Goal: Transaction & Acquisition: Purchase product/service

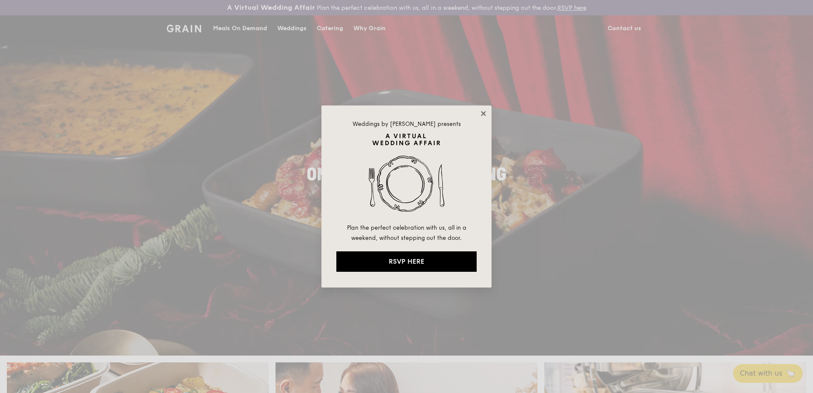
click at [484, 116] on icon at bounding box center [483, 114] width 8 height 8
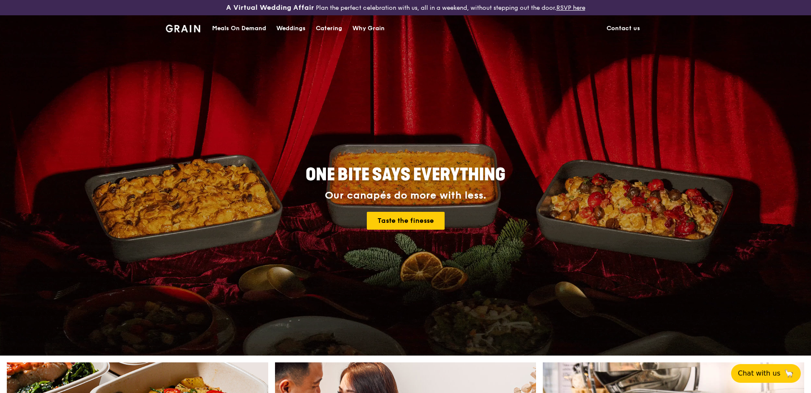
click at [222, 24] on div "Meals On Demand" at bounding box center [239, 28] width 54 height 25
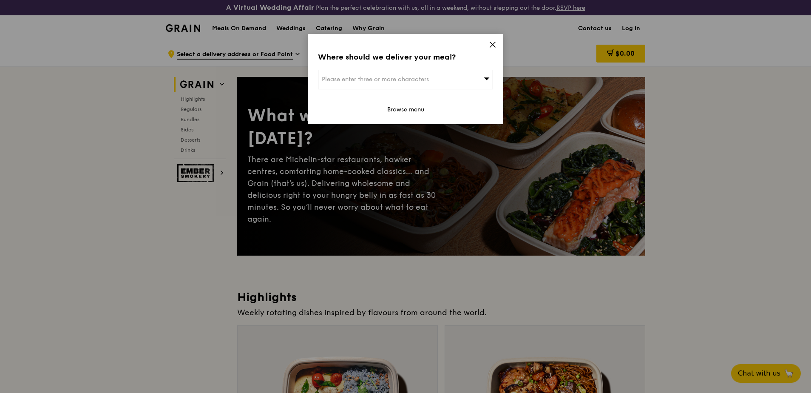
click at [493, 43] on icon at bounding box center [493, 45] width 8 height 8
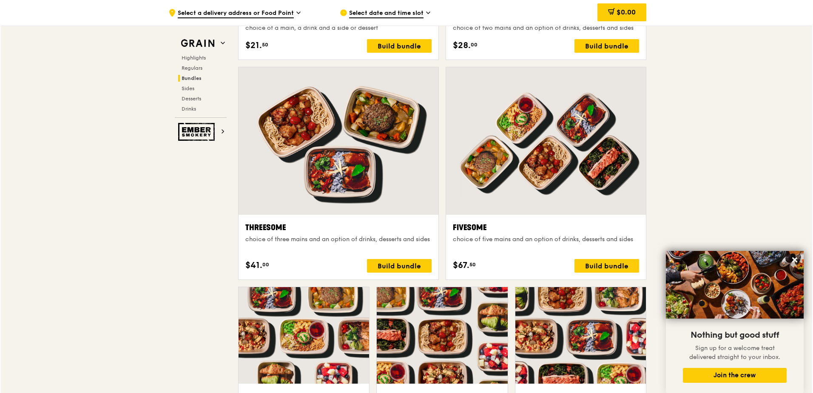
scroll to position [1615, 0]
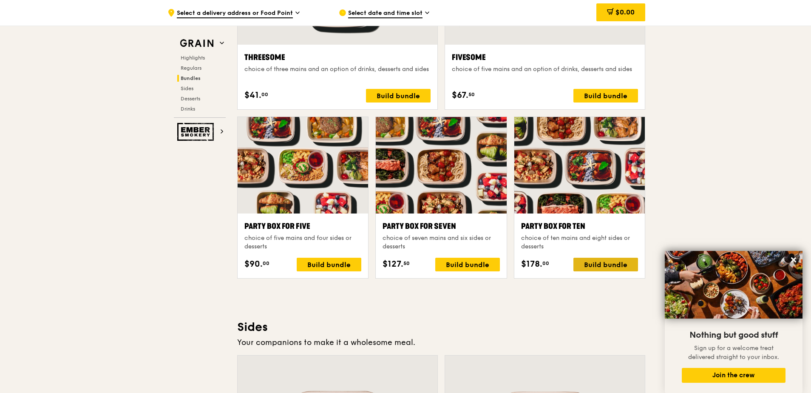
click at [602, 266] on div "Build bundle" at bounding box center [605, 265] width 65 height 14
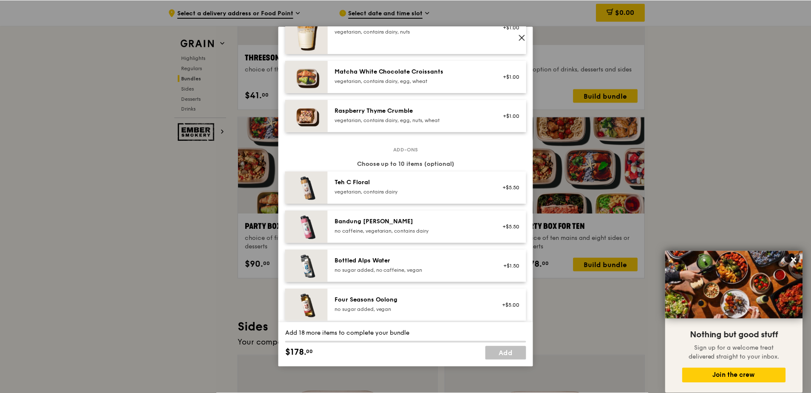
scroll to position [973, 0]
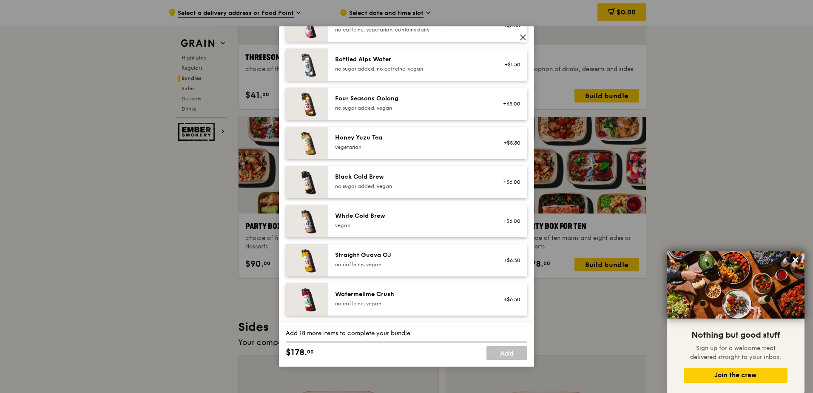
click at [522, 35] on icon at bounding box center [523, 38] width 8 height 8
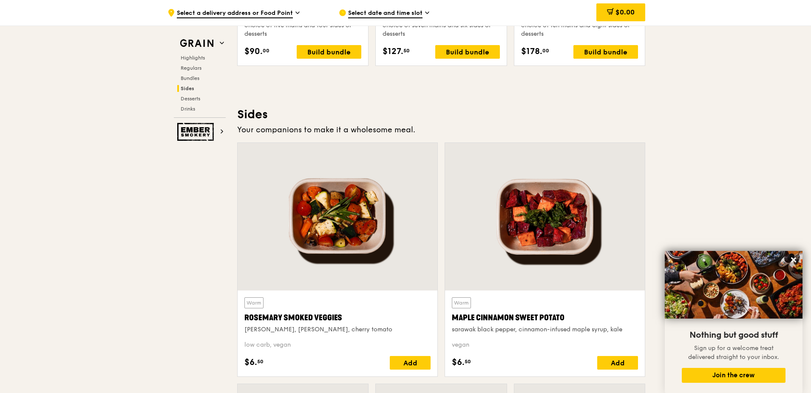
scroll to position [2125, 0]
